Goal: Browse casually: Explore the website without a specific task or goal

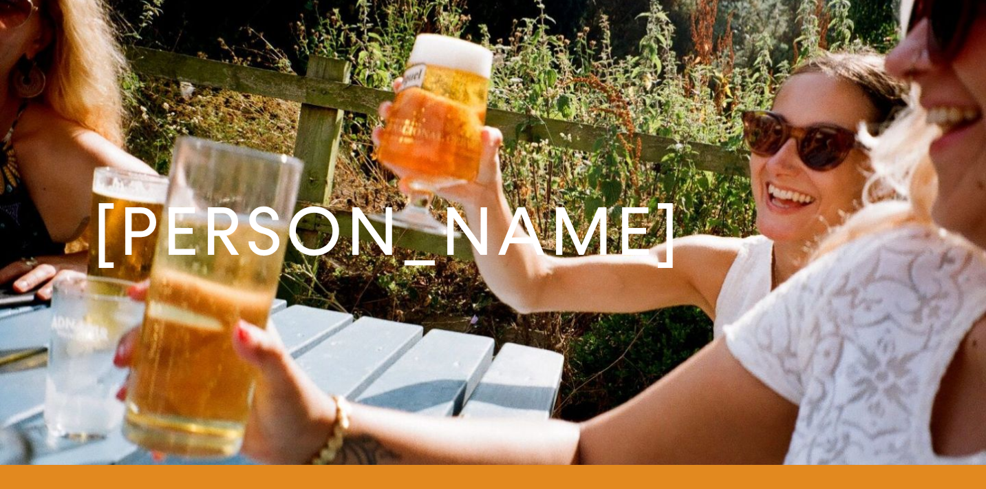
scroll to position [2997, 0]
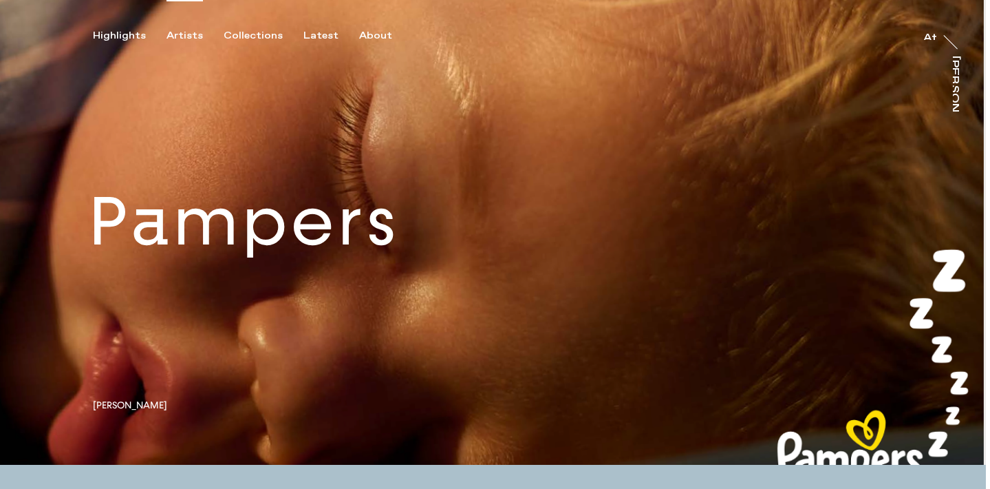
click at [192, 34] on div "Artists" at bounding box center [185, 36] width 36 height 12
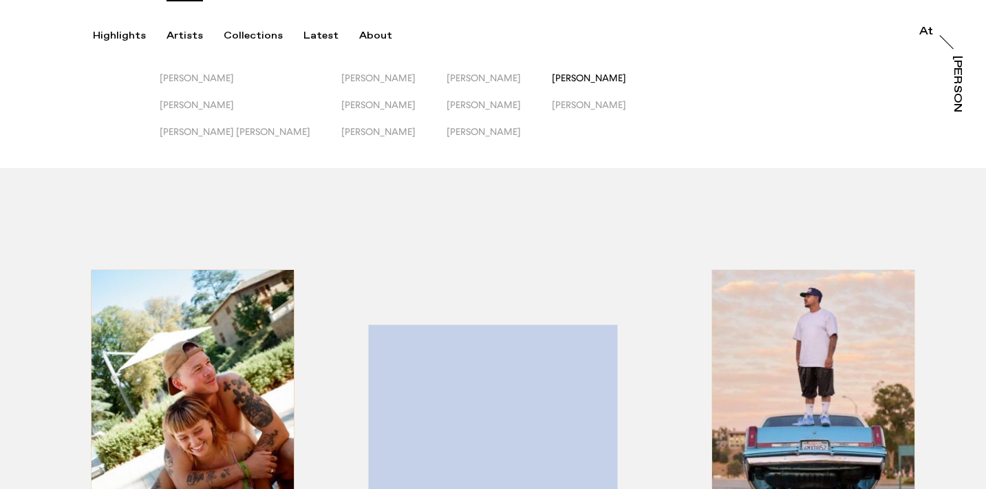
click at [552, 78] on span "[PERSON_NAME]" at bounding box center [589, 77] width 74 height 11
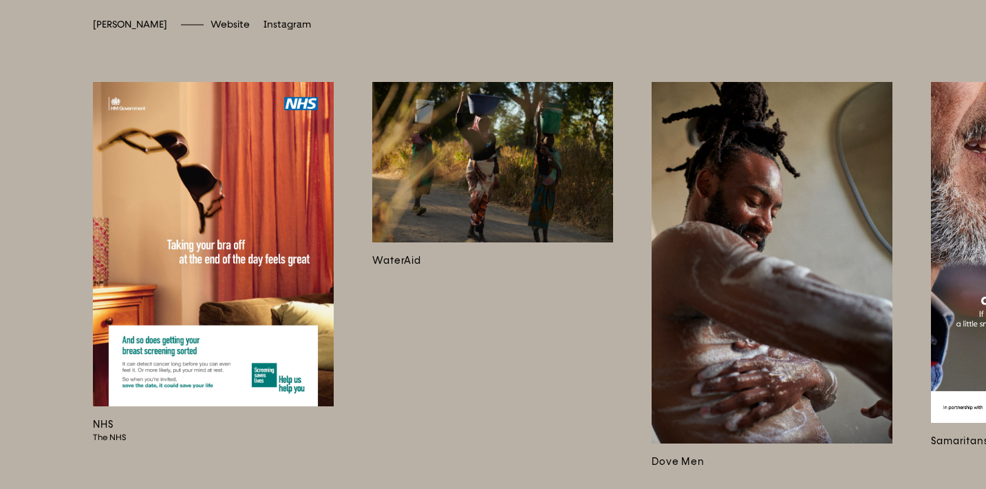
scroll to position [3502, 0]
